Goal: Find specific page/section: Find specific page/section

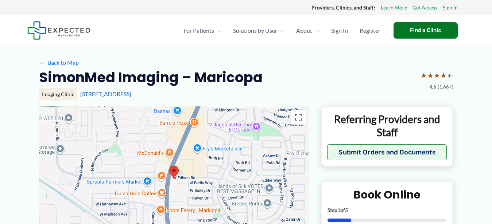
click at [237, 156] on div at bounding box center [174, 180] width 270 height 146
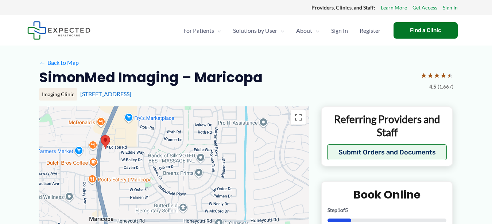
drag, startPoint x: 291, startPoint y: 157, endPoint x: 222, endPoint y: 155, distance: 69.4
click at [222, 155] on div at bounding box center [174, 180] width 270 height 146
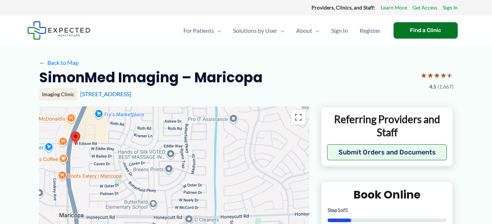
drag, startPoint x: 252, startPoint y: 173, endPoint x: 221, endPoint y: 170, distance: 31.6
click at [221, 170] on div at bounding box center [174, 180] width 270 height 146
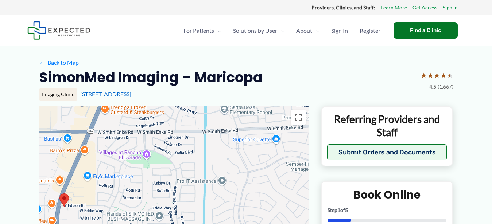
scroll to position [35, 0]
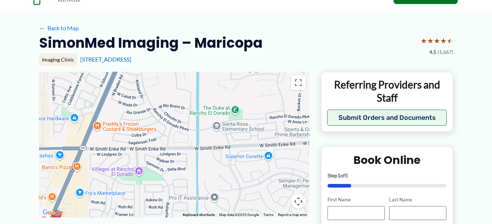
drag, startPoint x: 200, startPoint y: 145, endPoint x: 181, endPoint y: 239, distance: 95.7
click at [181, 218] on div at bounding box center [174, 145] width 270 height 146
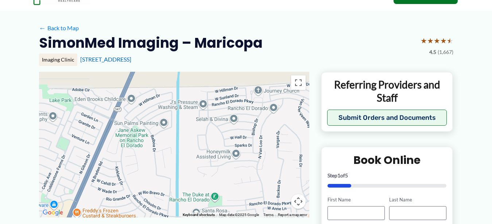
drag, startPoint x: 222, startPoint y: 104, endPoint x: 201, endPoint y: 192, distance: 89.9
click at [201, 192] on div at bounding box center [174, 145] width 270 height 146
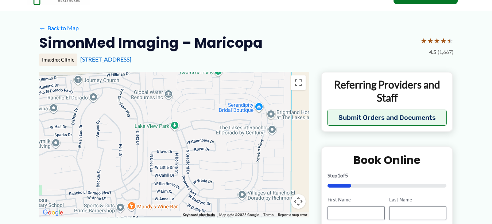
drag, startPoint x: 285, startPoint y: 182, endPoint x: 104, endPoint y: 172, distance: 181.3
click at [104, 172] on div at bounding box center [174, 145] width 270 height 146
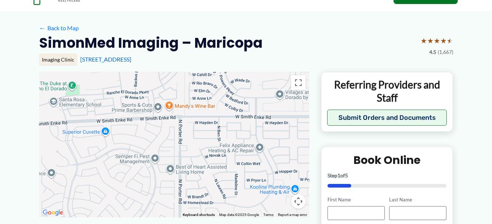
drag, startPoint x: 153, startPoint y: 195, endPoint x: 191, endPoint y: 93, distance: 108.2
click at [191, 93] on div at bounding box center [174, 145] width 270 height 146
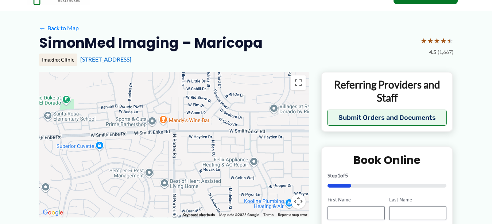
drag, startPoint x: 191, startPoint y: 86, endPoint x: 185, endPoint y: 101, distance: 16.1
click at [185, 101] on div at bounding box center [174, 145] width 270 height 146
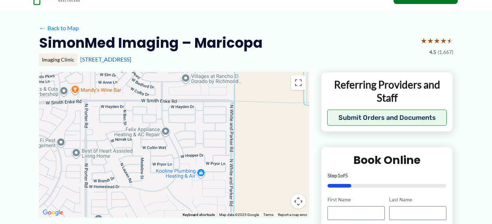
drag, startPoint x: 202, startPoint y: 173, endPoint x: 114, endPoint y: 142, distance: 93.6
click at [114, 142] on div at bounding box center [174, 145] width 270 height 146
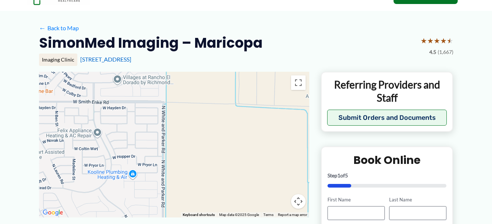
drag, startPoint x: 114, startPoint y: 142, endPoint x: 45, endPoint y: 143, distance: 69.0
click at [45, 143] on div at bounding box center [174, 145] width 270 height 146
click at [171, 145] on div at bounding box center [174, 145] width 270 height 146
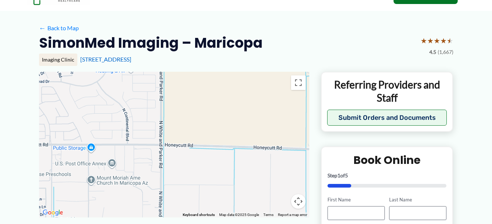
drag, startPoint x: 219, startPoint y: 140, endPoint x: 218, endPoint y: 33, distance: 107.3
click at [218, 72] on div at bounding box center [174, 145] width 270 height 146
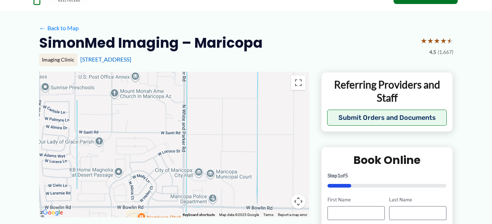
drag, startPoint x: 215, startPoint y: 125, endPoint x: 239, endPoint y: 39, distance: 89.5
click at [239, 72] on div at bounding box center [174, 145] width 270 height 146
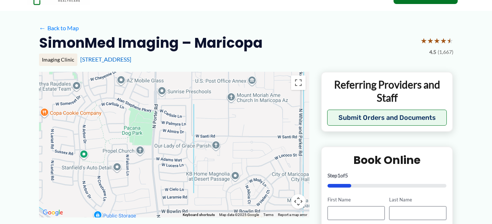
drag, startPoint x: 155, startPoint y: 145, endPoint x: 272, endPoint y: 148, distance: 116.8
click at [272, 148] on div at bounding box center [174, 145] width 270 height 146
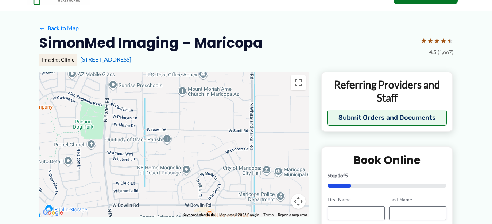
drag, startPoint x: 272, startPoint y: 148, endPoint x: 211, endPoint y: 143, distance: 61.2
click at [211, 143] on div at bounding box center [174, 145] width 270 height 146
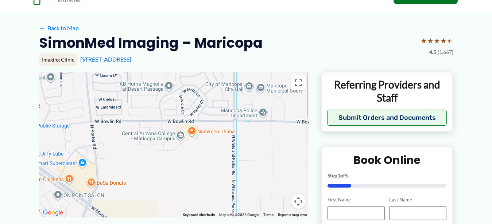
drag, startPoint x: 157, startPoint y: 189, endPoint x: 141, endPoint y: 105, distance: 85.2
click at [141, 105] on div at bounding box center [174, 145] width 270 height 146
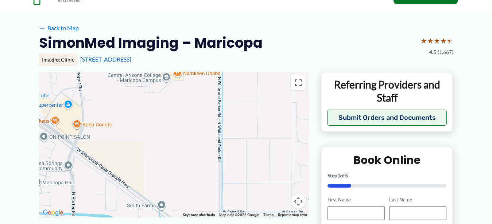
drag, startPoint x: 146, startPoint y: 166, endPoint x: 132, endPoint y: 108, distance: 59.3
click at [132, 108] on div at bounding box center [174, 145] width 270 height 146
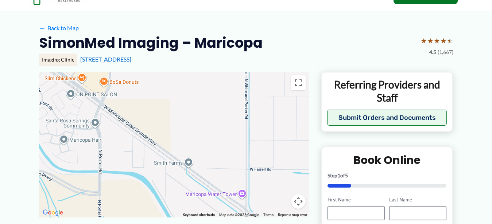
drag, startPoint x: 134, startPoint y: 179, endPoint x: 162, endPoint y: 136, distance: 51.2
click at [162, 136] on div at bounding box center [174, 145] width 270 height 146
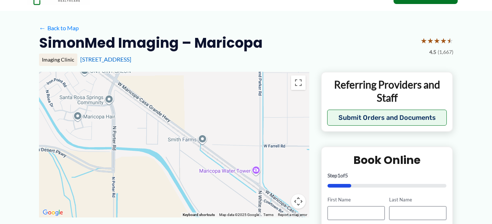
drag, startPoint x: 162, startPoint y: 136, endPoint x: 177, endPoint y: 112, distance: 28.0
click at [177, 112] on div at bounding box center [174, 145] width 270 height 146
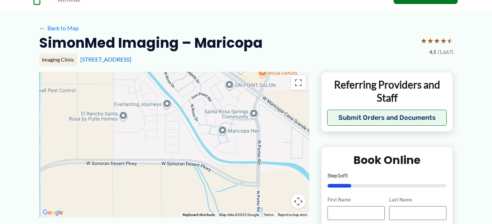
drag, startPoint x: 121, startPoint y: 126, endPoint x: 265, endPoint y: 140, distance: 144.9
click at [265, 140] on div at bounding box center [174, 145] width 270 height 146
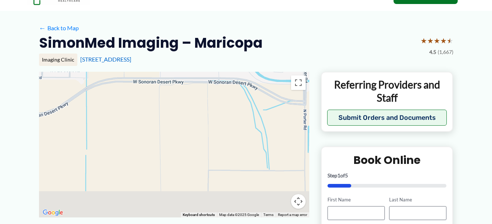
drag, startPoint x: 171, startPoint y: 135, endPoint x: 225, endPoint y: 35, distance: 113.2
click at [225, 72] on div at bounding box center [174, 145] width 270 height 146
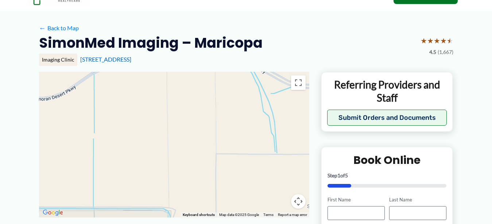
click at [165, 154] on div at bounding box center [174, 145] width 270 height 146
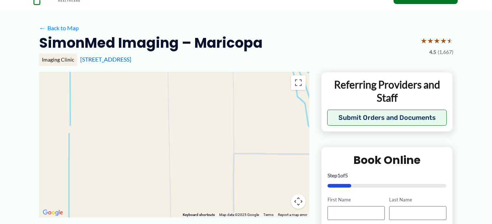
click at [165, 154] on div at bounding box center [174, 145] width 270 height 146
click at [243, 131] on div at bounding box center [174, 145] width 270 height 146
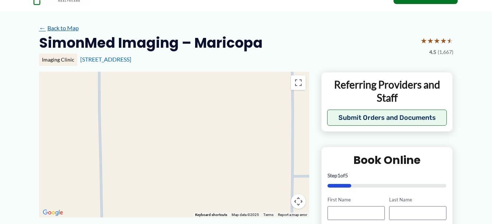
click at [59, 31] on link "← Back to Map" at bounding box center [59, 28] width 40 height 11
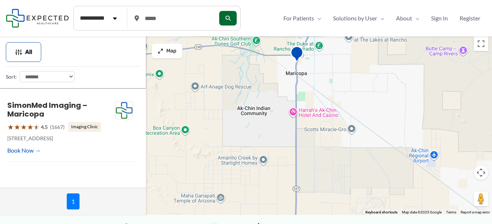
drag, startPoint x: 181, startPoint y: 157, endPoint x: 307, endPoint y: 161, distance: 126.3
click at [307, 161] on div at bounding box center [246, 124] width 492 height 182
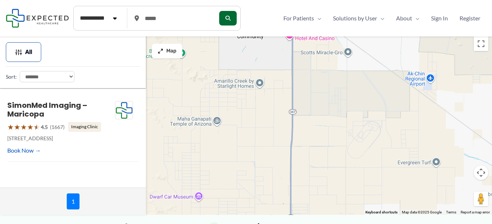
drag, startPoint x: 319, startPoint y: 195, endPoint x: 316, endPoint y: 117, distance: 78.1
click at [316, 117] on div at bounding box center [246, 124] width 492 height 182
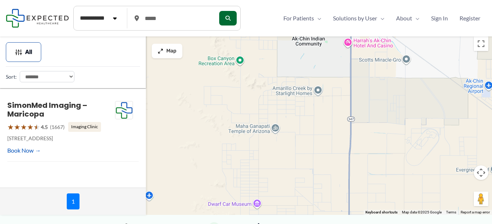
drag, startPoint x: 250, startPoint y: 138, endPoint x: 309, endPoint y: 147, distance: 59.8
click at [309, 147] on div at bounding box center [246, 124] width 492 height 182
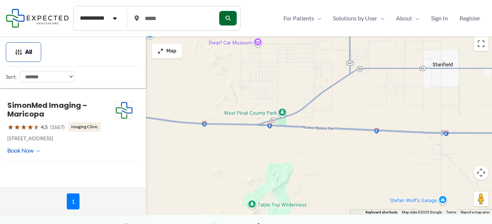
drag, startPoint x: 257, startPoint y: 146, endPoint x: 257, endPoint y: -16, distance: 162.4
click at [257, 33] on div at bounding box center [246, 124] width 492 height 182
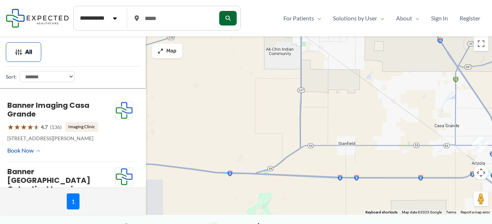
drag, startPoint x: 316, startPoint y: 78, endPoint x: 318, endPoint y: 129, distance: 51.1
click at [318, 129] on div at bounding box center [246, 124] width 492 height 182
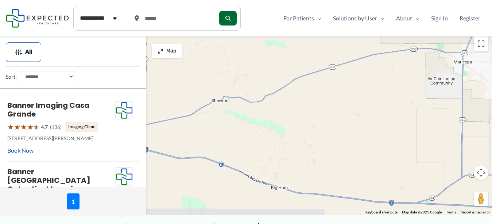
drag, startPoint x: 239, startPoint y: 143, endPoint x: 400, endPoint y: 172, distance: 164.2
click at [400, 172] on div at bounding box center [246, 124] width 492 height 182
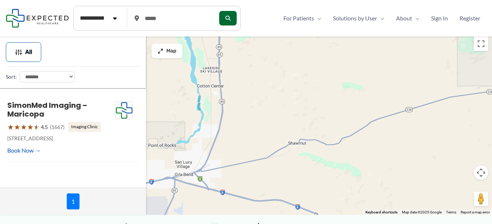
drag, startPoint x: 376, startPoint y: 138, endPoint x: 453, endPoint y: 182, distance: 88.5
click at [453, 182] on div at bounding box center [246, 124] width 492 height 182
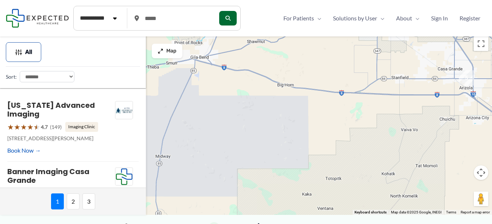
drag, startPoint x: 376, startPoint y: 203, endPoint x: 361, endPoint y: 107, distance: 96.9
click at [361, 107] on div at bounding box center [246, 124] width 492 height 182
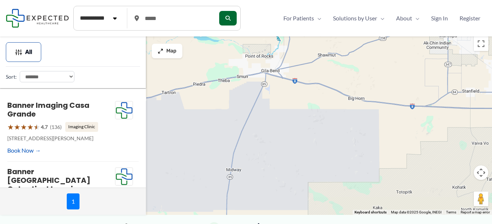
drag, startPoint x: 282, startPoint y: 132, endPoint x: 354, endPoint y: 145, distance: 73.4
click at [354, 145] on div at bounding box center [246, 124] width 492 height 182
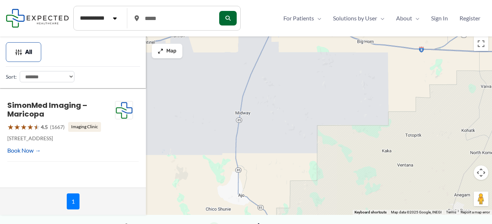
drag, startPoint x: 286, startPoint y: 162, endPoint x: 293, endPoint y: 104, distance: 58.4
click at [293, 104] on div at bounding box center [246, 124] width 492 height 182
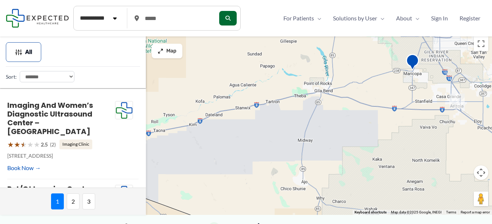
drag, startPoint x: 241, startPoint y: 100, endPoint x: 303, endPoint y: 122, distance: 65.2
click at [303, 122] on div at bounding box center [246, 124] width 492 height 182
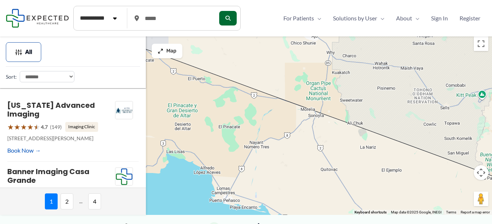
drag, startPoint x: 281, startPoint y: 202, endPoint x: 291, endPoint y: 55, distance: 147.1
click at [291, 55] on div at bounding box center [246, 124] width 492 height 182
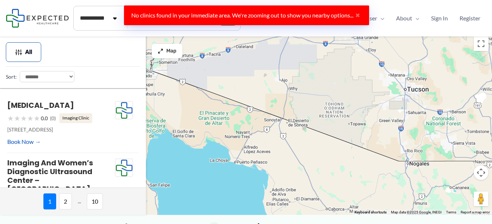
drag, startPoint x: 278, startPoint y: 153, endPoint x: 281, endPoint y: 93, distance: 60.3
click at [281, 93] on div at bounding box center [246, 124] width 492 height 182
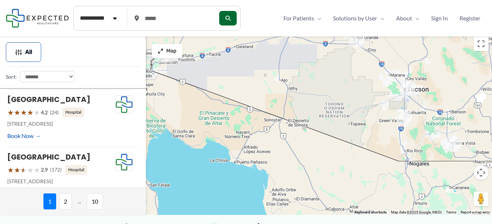
scroll to position [416, 0]
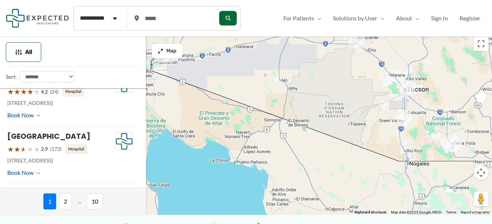
drag, startPoint x: 378, startPoint y: 182, endPoint x: 236, endPoint y: 155, distance: 144.5
click at [236, 155] on div at bounding box center [246, 124] width 492 height 182
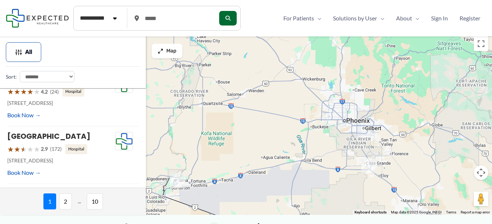
drag, startPoint x: 359, startPoint y: 72, endPoint x: 372, endPoint y: 198, distance: 126.5
click at [372, 198] on div at bounding box center [246, 124] width 492 height 182
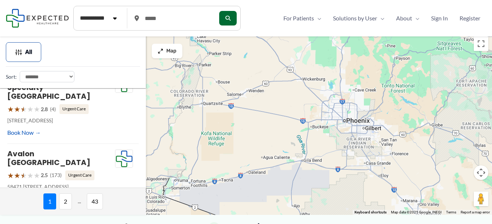
scroll to position [0, 0]
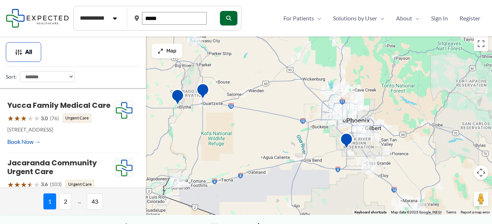
click at [167, 17] on input "*****" at bounding box center [174, 18] width 65 height 13
type input "*"
click at [167, 17] on input "text" at bounding box center [174, 18] width 65 height 13
click at [167, 17] on input "**" at bounding box center [174, 18] width 65 height 13
type input "*"
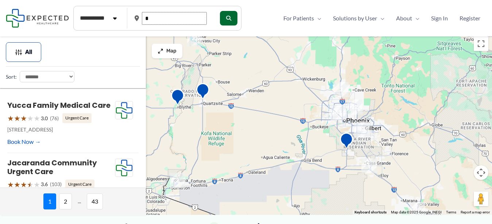
click at [167, 17] on input "*" at bounding box center [174, 18] width 65 height 13
type input "*"
click at [167, 17] on input "text" at bounding box center [174, 18] width 65 height 13
click at [175, 19] on input "*****" at bounding box center [174, 18] width 65 height 13
type input "*****"
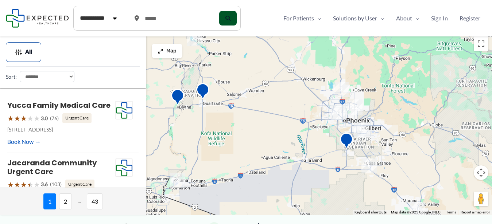
click at [237, 22] on button "submit" at bounding box center [228, 18] width 18 height 15
